Goal: Use online tool/utility: Utilize a website feature to perform a specific function

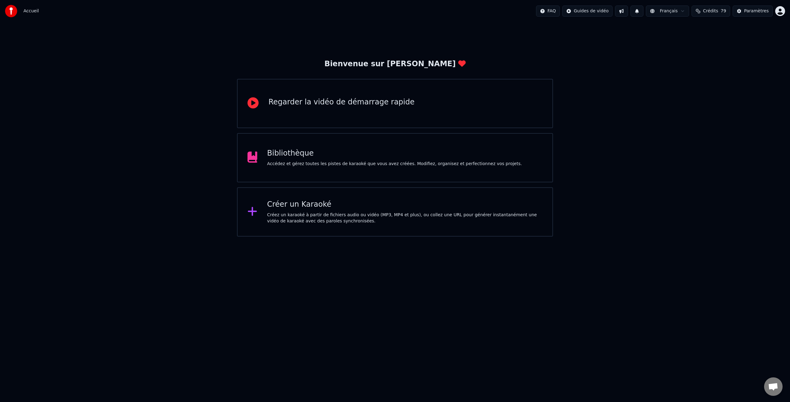
click at [316, 156] on div "Bibliothèque" at bounding box center [394, 154] width 255 height 10
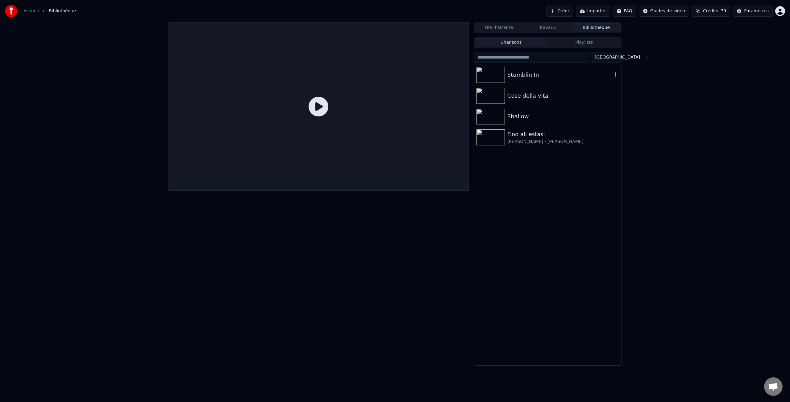
click at [525, 71] on div "Stumblin In" at bounding box center [559, 75] width 105 height 9
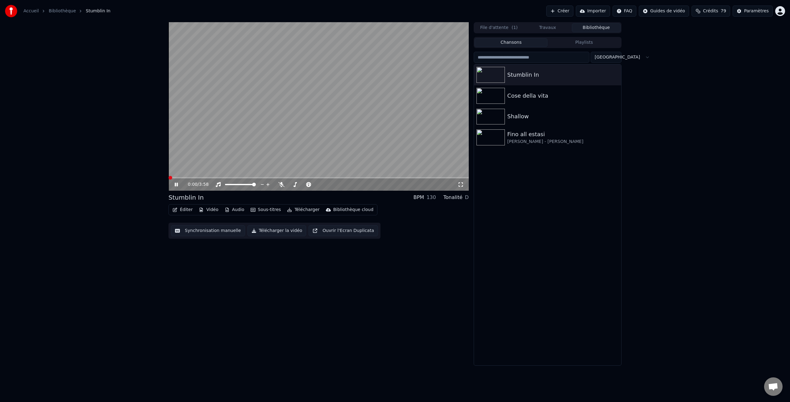
click at [168, 177] on span at bounding box center [170, 178] width 4 height 4
click at [184, 210] on button "Éditer" at bounding box center [182, 210] width 25 height 9
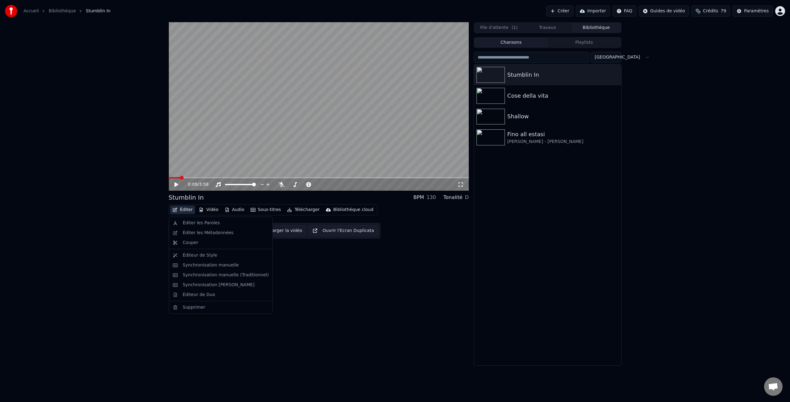
click at [125, 207] on div "0:09 / 3:58 Stumblin In BPM 130 Tonalité D Éditer Vidéo Audio Sous-titres Téléc…" at bounding box center [395, 194] width 790 height 344
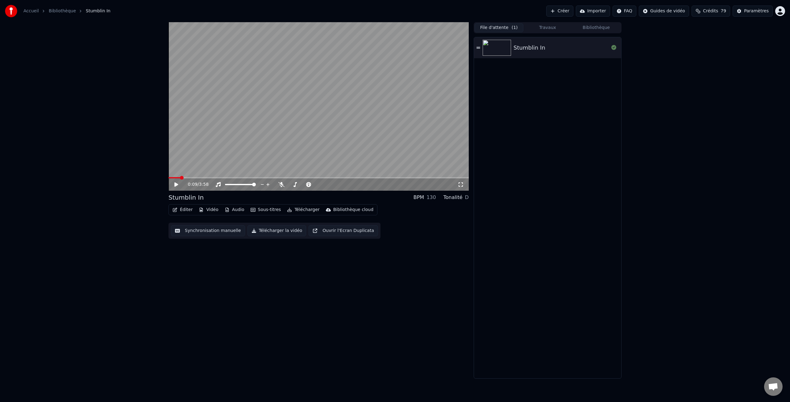
click at [492, 27] on button "File d'attente ( 1 )" at bounding box center [498, 27] width 49 height 9
click at [550, 28] on button "Travaux" at bounding box center [547, 27] width 49 height 9
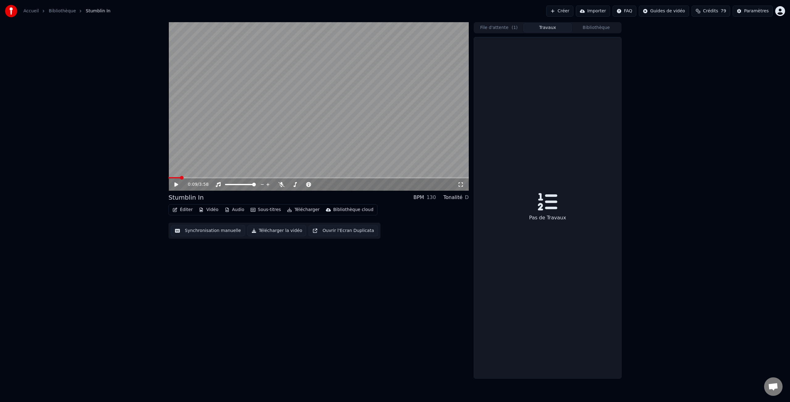
click at [505, 30] on button "File d'attente ( 1 )" at bounding box center [498, 27] width 49 height 9
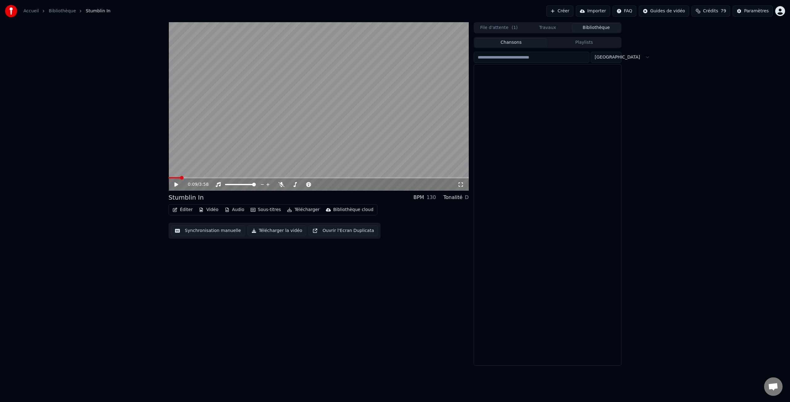
click at [602, 28] on button "Bibliothèque" at bounding box center [595, 27] width 49 height 9
click at [508, 28] on button "File d'attente ( 1 )" at bounding box center [498, 27] width 49 height 9
